Goal: Task Accomplishment & Management: Complete application form

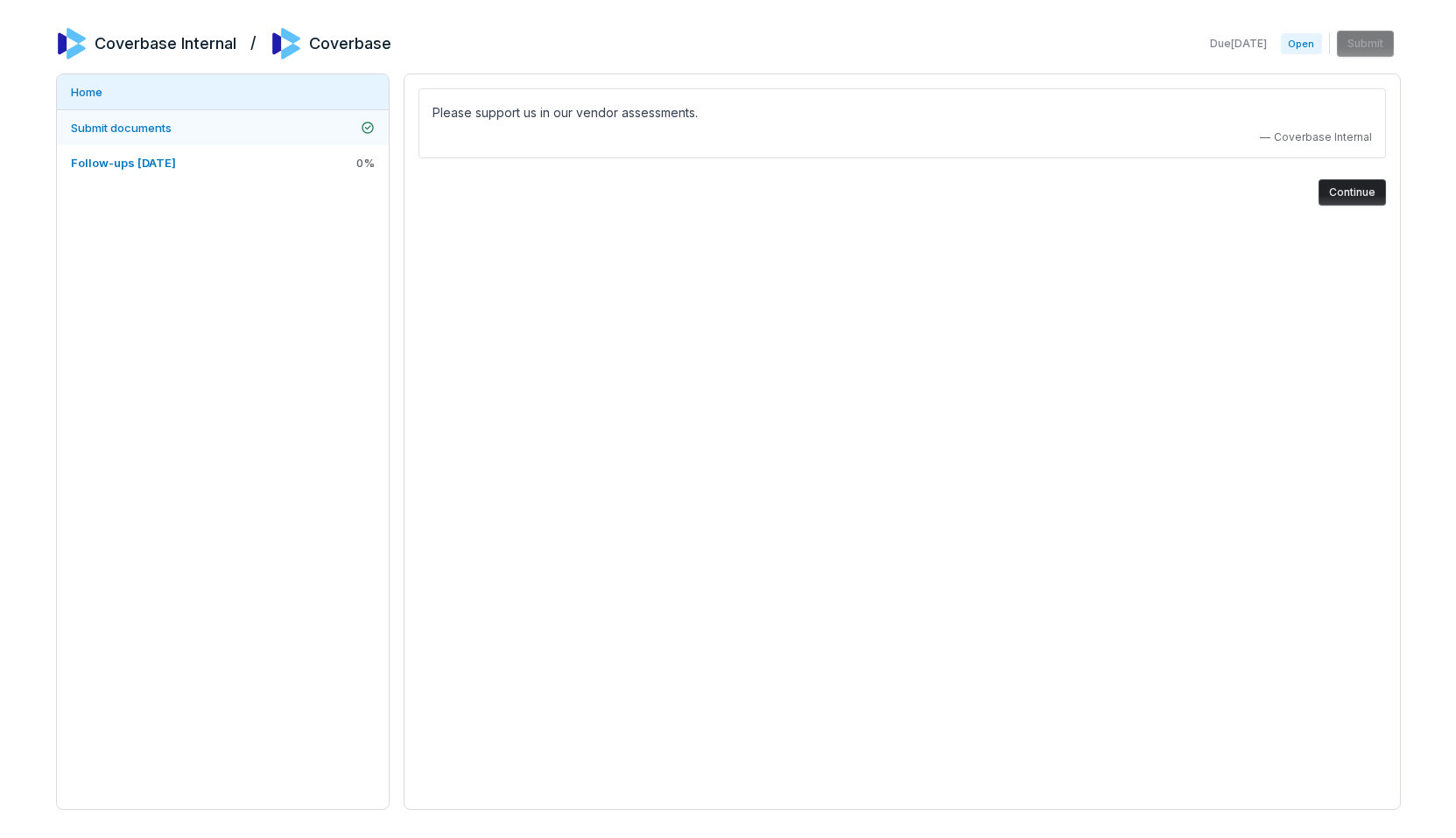
click at [252, 136] on link "Submit documents" at bounding box center [223, 127] width 331 height 35
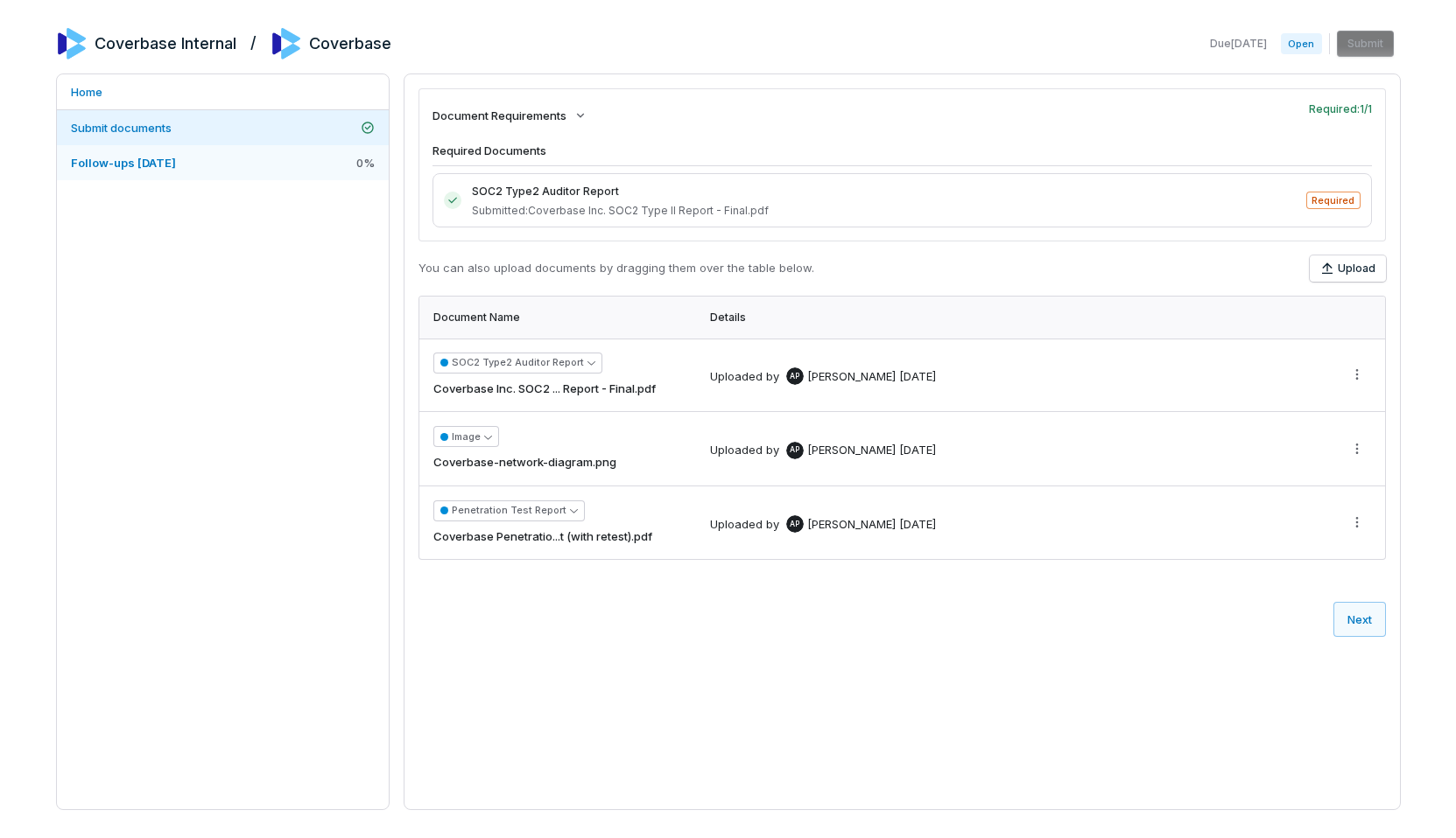
click at [279, 160] on link "Follow-ups [DATE] 0 %" at bounding box center [223, 162] width 331 height 35
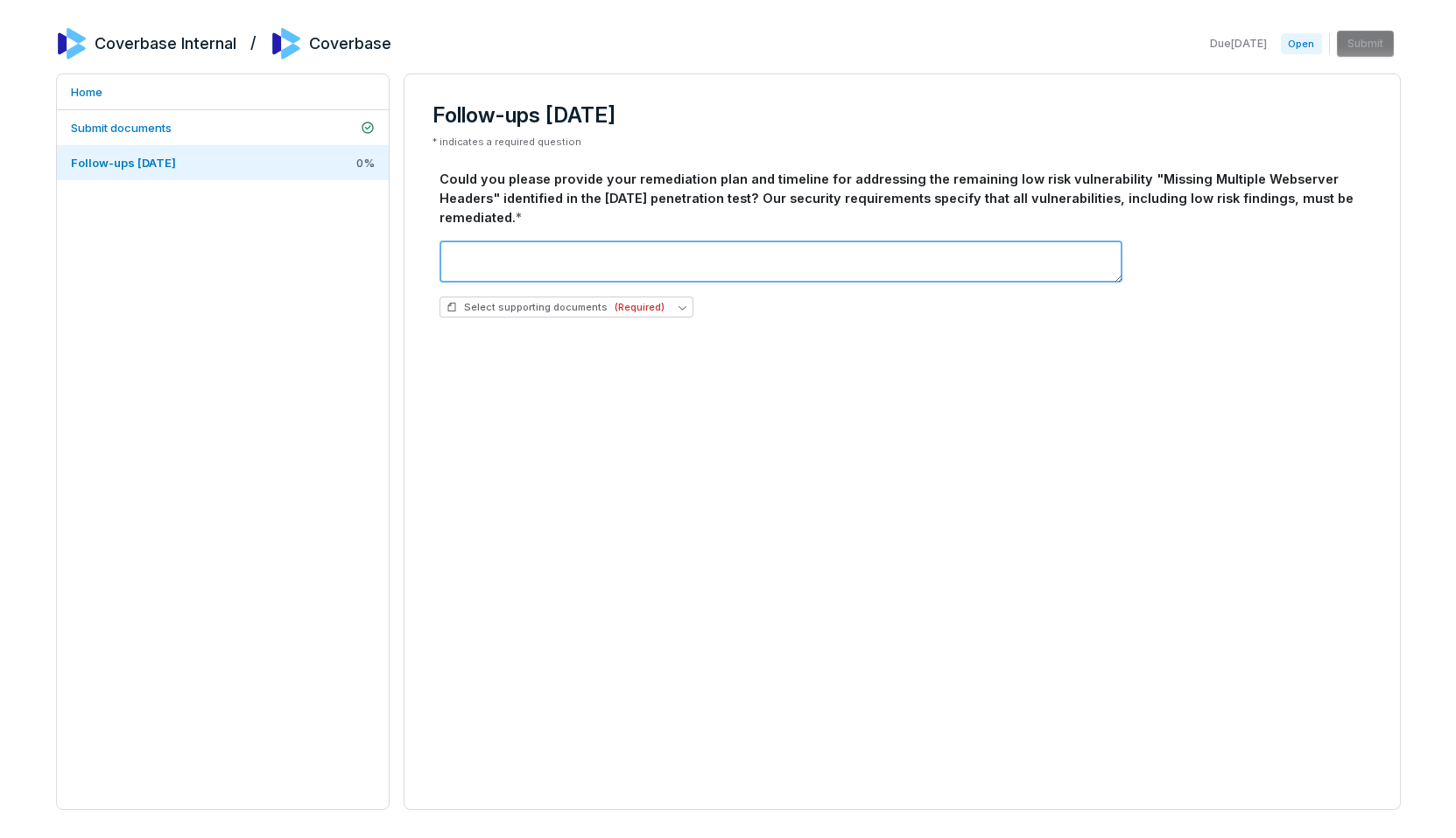
click at [653, 262] on textarea at bounding box center [780, 261] width 683 height 42
type textarea "***"
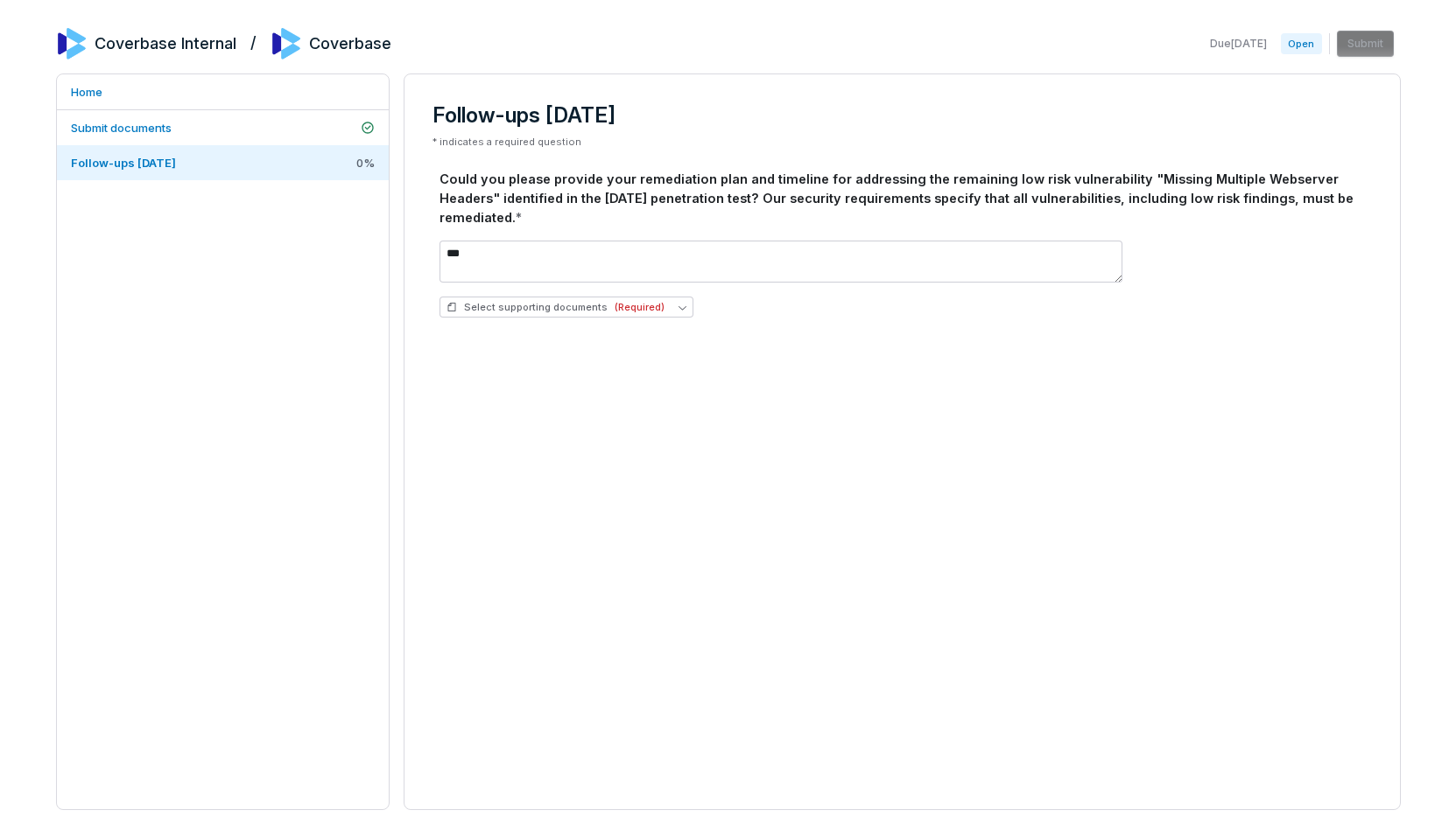
click at [1364, 165] on div "Could you please provide your remediation plan and timeline for addressing the …" at bounding box center [902, 250] width 939 height 175
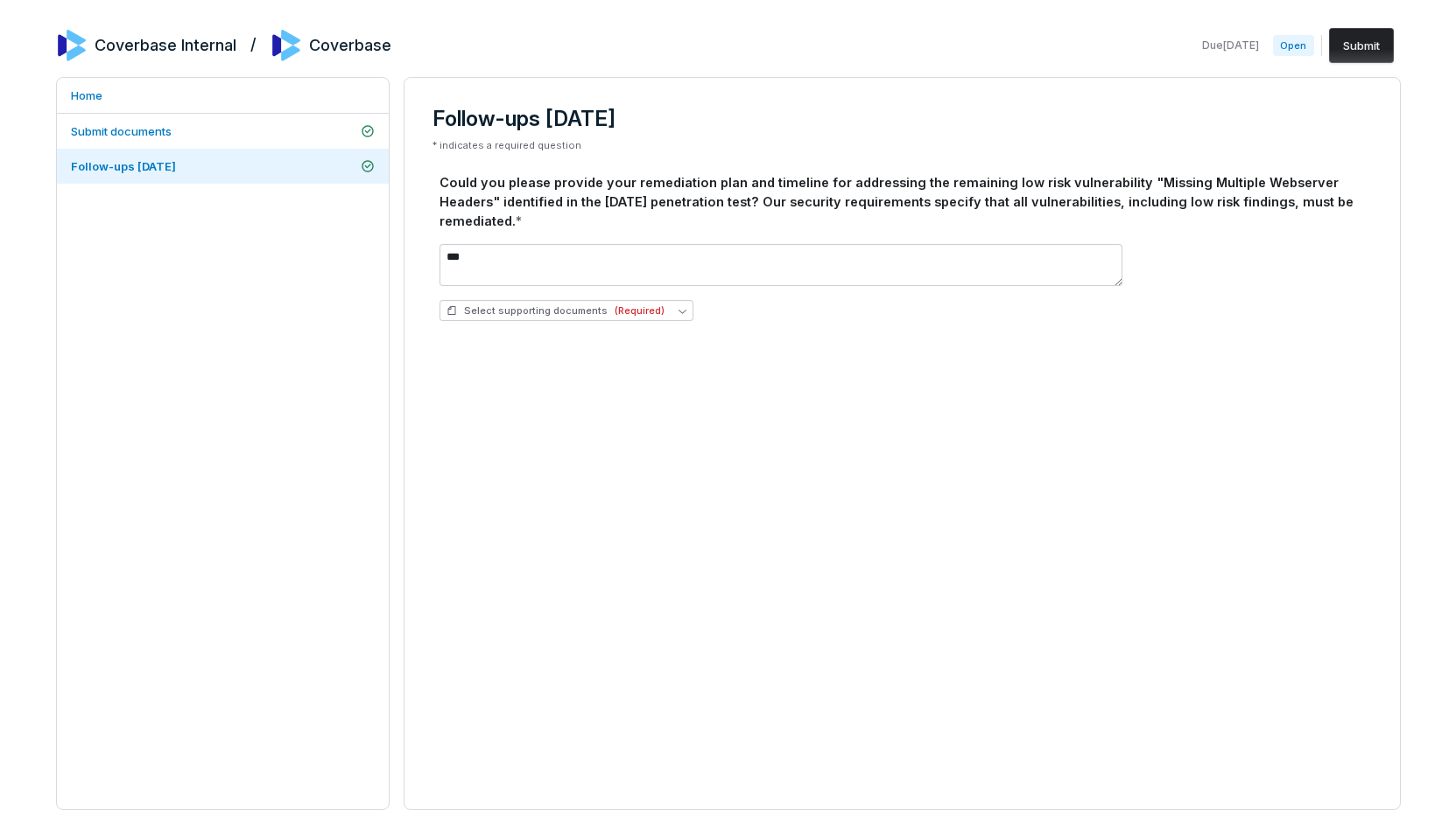
click at [1364, 58] on button "Submit" at bounding box center [1361, 44] width 65 height 35
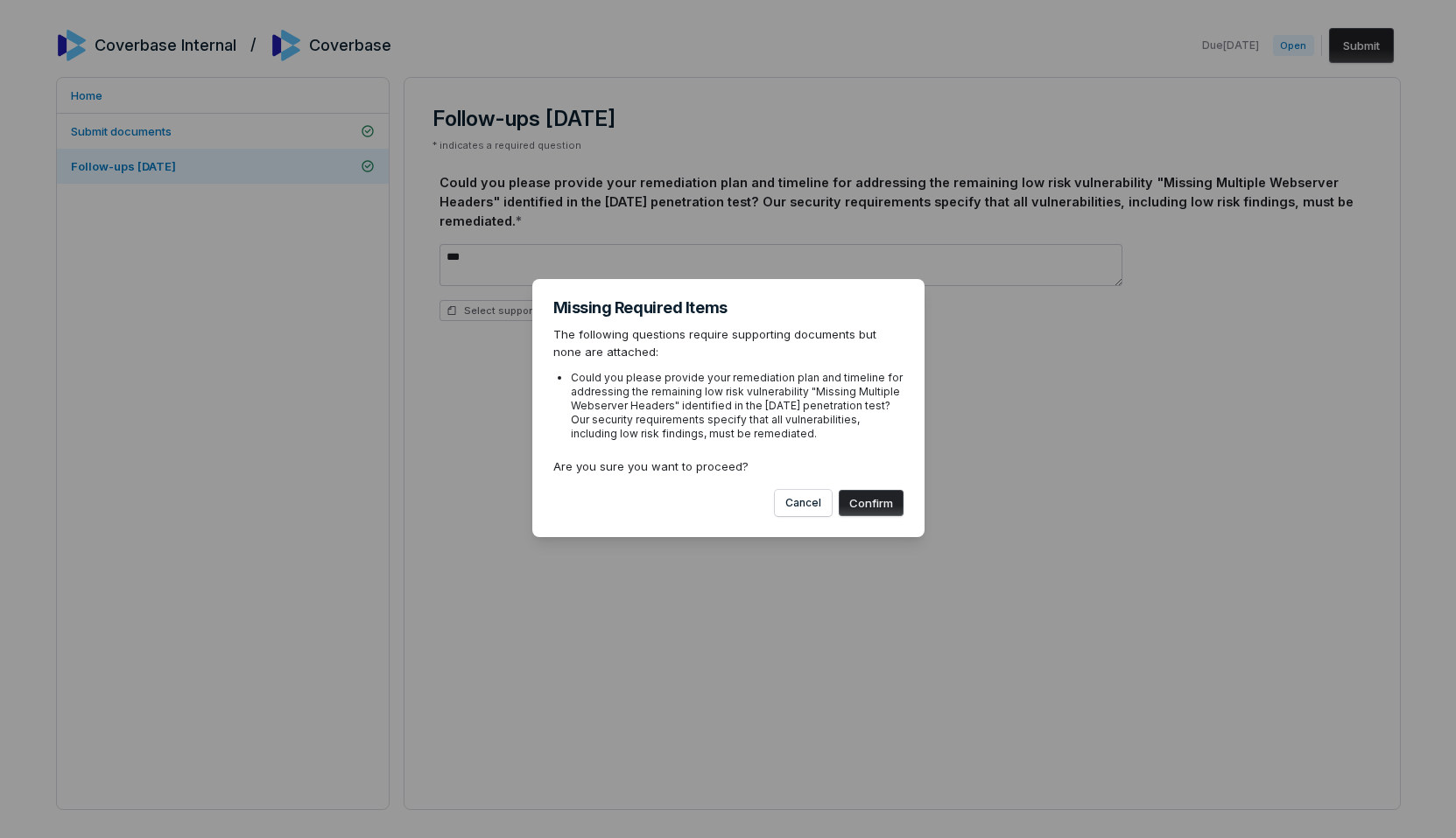
click at [882, 488] on div "Cancel Confirm" at bounding box center [728, 496] width 350 height 40
click at [879, 498] on button "Confirm" at bounding box center [871, 503] width 65 height 27
